Goal: Task Accomplishment & Management: Manage account settings

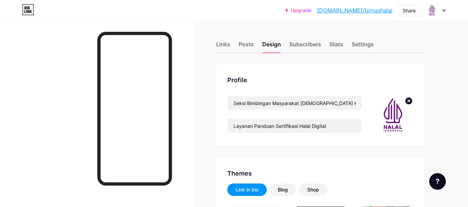
type input "#237500"
type input "#000000"
click at [333, 43] on div "Stats" at bounding box center [336, 46] width 14 height 12
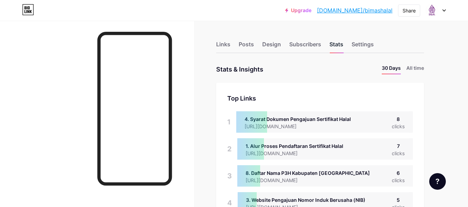
scroll to position [207, 468]
click at [412, 71] on li "All time" at bounding box center [415, 69] width 18 height 10
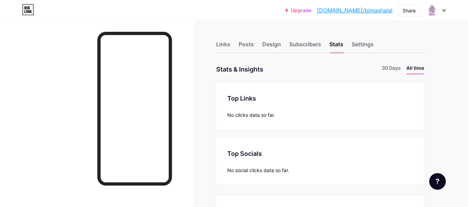
scroll to position [2, 0]
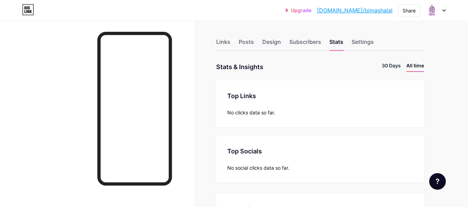
click at [395, 67] on li "30 Days" at bounding box center [391, 67] width 19 height 10
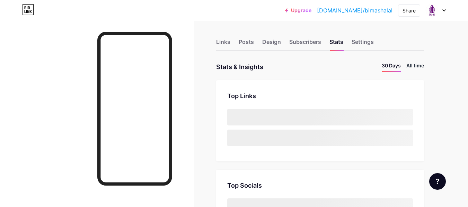
click at [411, 68] on li "All time" at bounding box center [415, 67] width 18 height 10
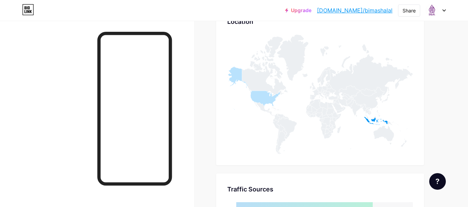
scroll to position [325, 0]
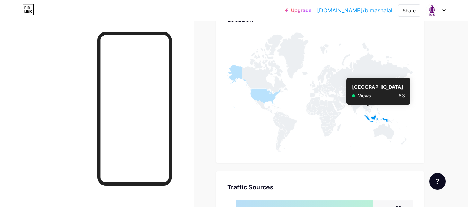
click at [368, 119] on icon at bounding box center [376, 119] width 24 height 8
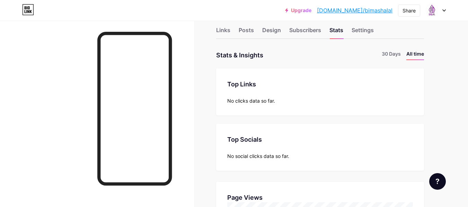
scroll to position [0, 0]
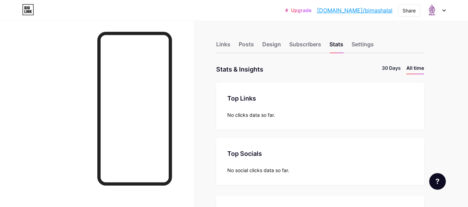
click at [387, 69] on li "30 Days" at bounding box center [391, 69] width 19 height 10
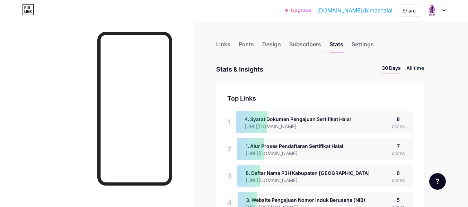
click at [415, 69] on li "All time" at bounding box center [415, 69] width 18 height 10
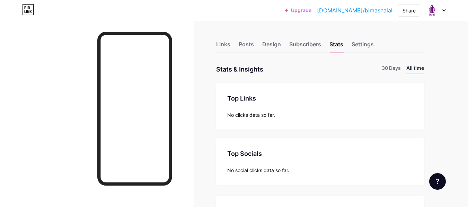
scroll to position [207, 468]
click at [216, 44] on div "Links" at bounding box center [223, 46] width 14 height 12
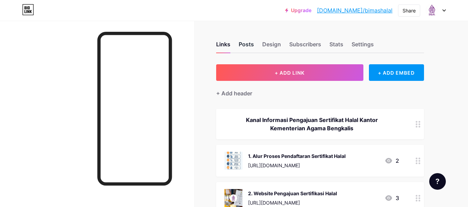
click at [243, 45] on div "Posts" at bounding box center [246, 46] width 15 height 12
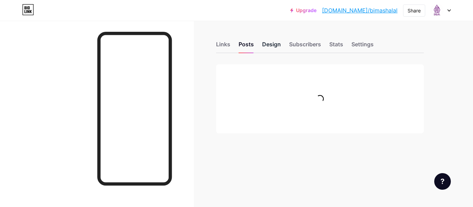
click at [266, 45] on div "Design" at bounding box center [271, 46] width 19 height 12
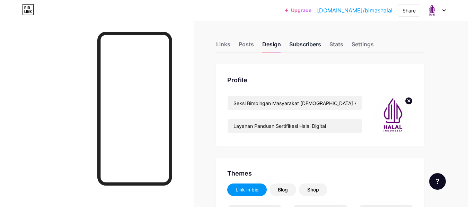
click at [295, 43] on div "Subscribers" at bounding box center [305, 46] width 32 height 12
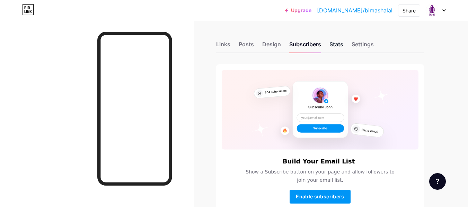
click at [335, 42] on div "Stats" at bounding box center [336, 46] width 14 height 12
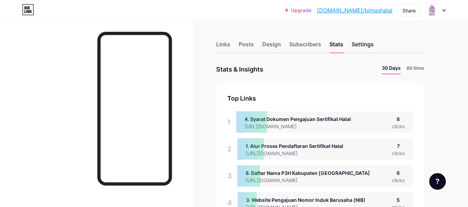
click at [365, 43] on div "Settings" at bounding box center [363, 46] width 22 height 12
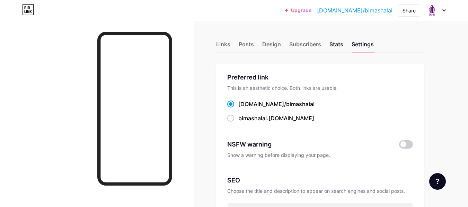
click at [340, 47] on div "Stats" at bounding box center [336, 46] width 14 height 12
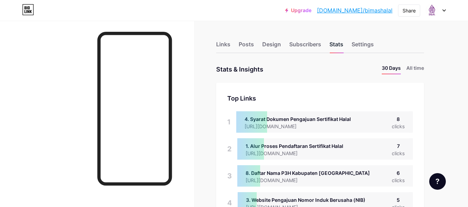
scroll to position [207, 468]
click at [398, 121] on div "8" at bounding box center [398, 119] width 13 height 7
drag, startPoint x: 398, startPoint y: 121, endPoint x: 395, endPoint y: 121, distance: 3.8
click at [395, 121] on div "8" at bounding box center [398, 119] width 13 height 7
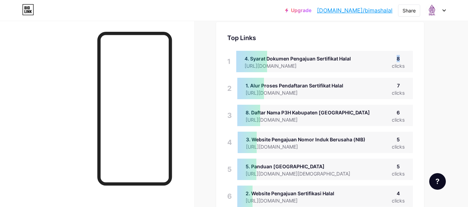
scroll to position [54, 0]
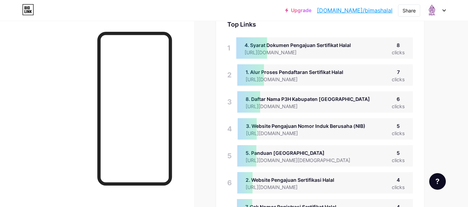
scroll to position [76, 0]
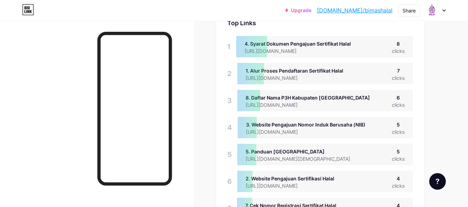
click at [266, 194] on div "Top Links Links 1 4. Syarat Dokumen Pengajuan Sertifikat Halal [URL][DOMAIN_NAM…" at bounding box center [320, 159] width 208 height 304
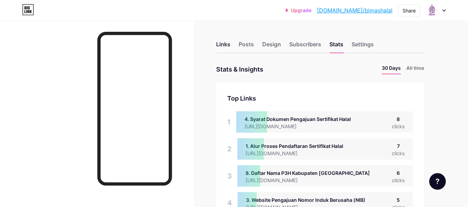
click at [226, 52] on div "Links" at bounding box center [223, 46] width 14 height 12
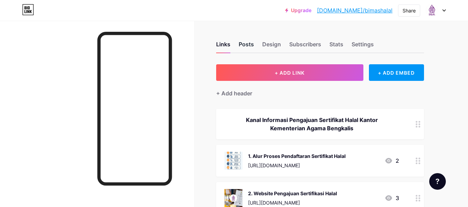
click at [247, 44] on div "Posts" at bounding box center [246, 46] width 15 height 12
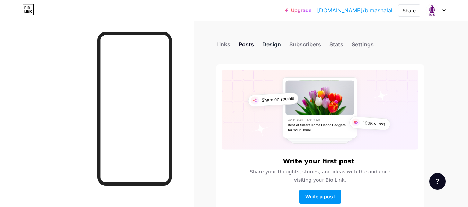
click at [269, 43] on div "Design" at bounding box center [271, 46] width 19 height 12
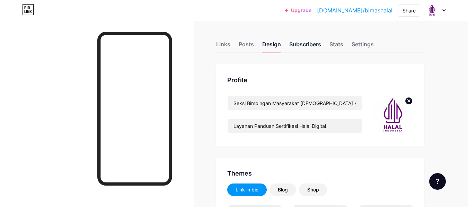
click at [299, 44] on div "Subscribers" at bounding box center [305, 46] width 32 height 12
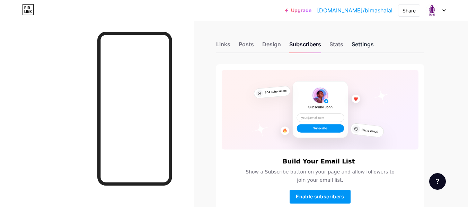
click at [355, 46] on div "Settings" at bounding box center [363, 46] width 22 height 12
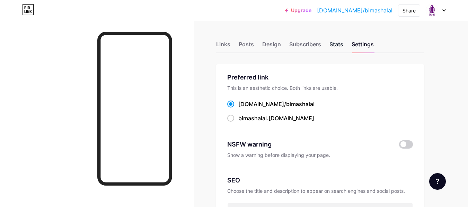
click at [337, 47] on div "Stats" at bounding box center [336, 46] width 14 height 12
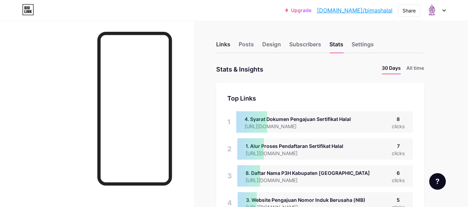
click at [221, 44] on div "Links" at bounding box center [223, 46] width 14 height 12
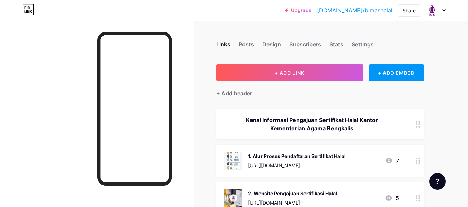
click at [370, 7] on link "[DOMAIN_NAME]/bimashalal" at bounding box center [355, 10] width 76 height 8
click at [246, 46] on div "Posts" at bounding box center [246, 46] width 15 height 12
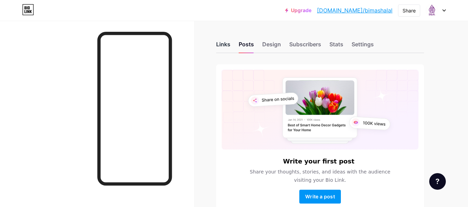
click at [226, 46] on div "Links" at bounding box center [223, 46] width 14 height 12
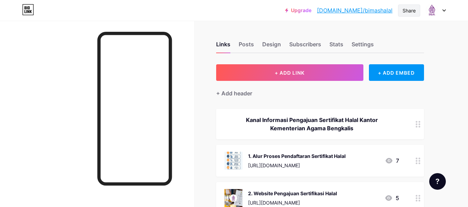
click at [418, 11] on div "Share" at bounding box center [409, 11] width 22 height 12
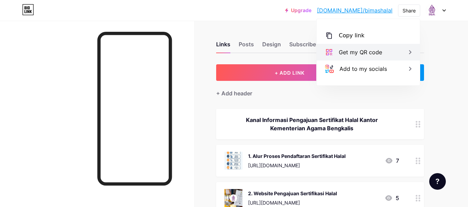
click at [385, 55] on div "Get my QR code" at bounding box center [368, 52] width 103 height 17
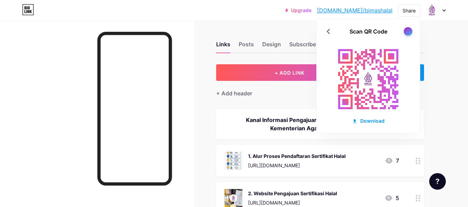
click at [407, 29] on div at bounding box center [408, 31] width 9 height 9
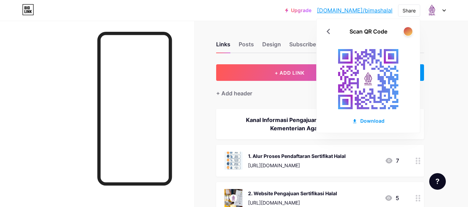
click at [407, 29] on div at bounding box center [408, 31] width 9 height 9
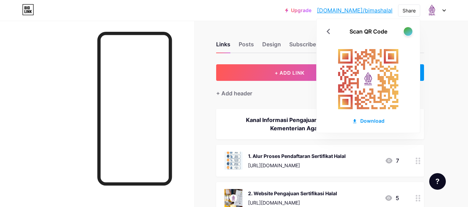
click at [407, 29] on div at bounding box center [408, 31] width 9 height 9
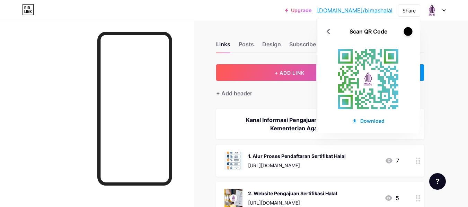
click at [407, 29] on div at bounding box center [408, 31] width 9 height 9
